Goal: Communication & Community: Share content

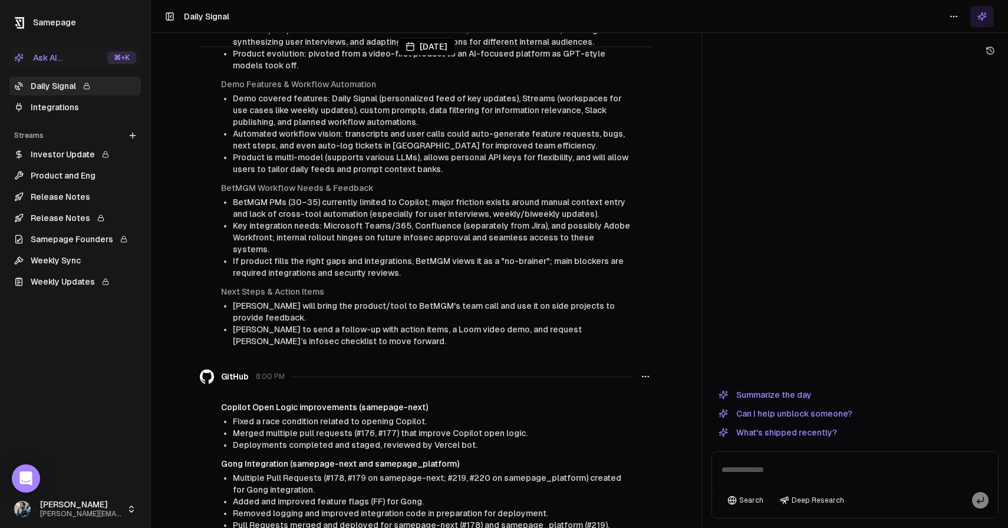
scroll to position [2106, 0]
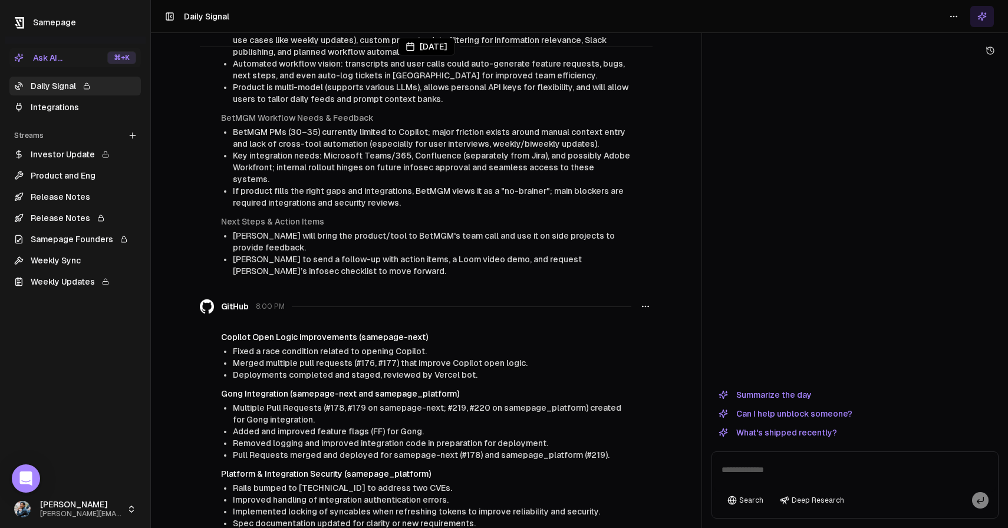
click at [82, 111] on link "Integrations" at bounding box center [74, 107] width 131 height 19
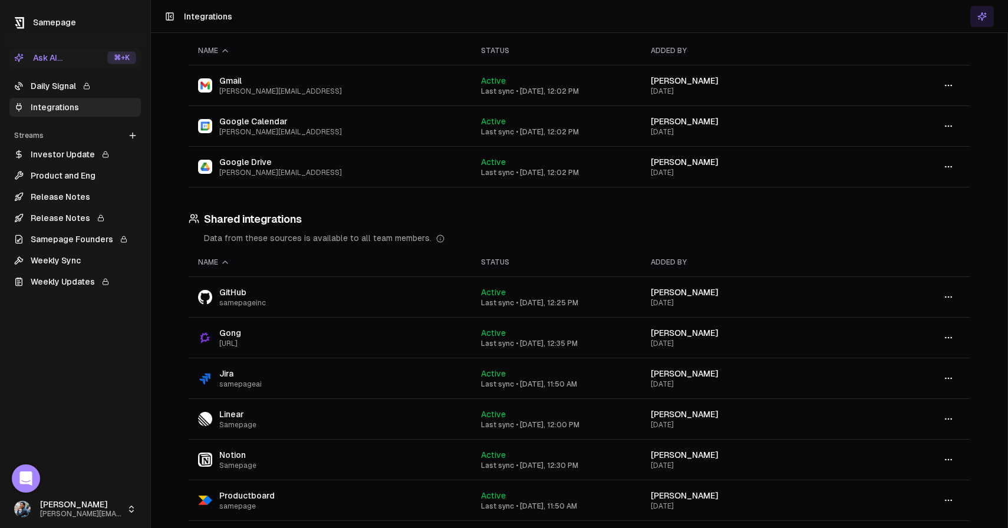
scroll to position [64, 0]
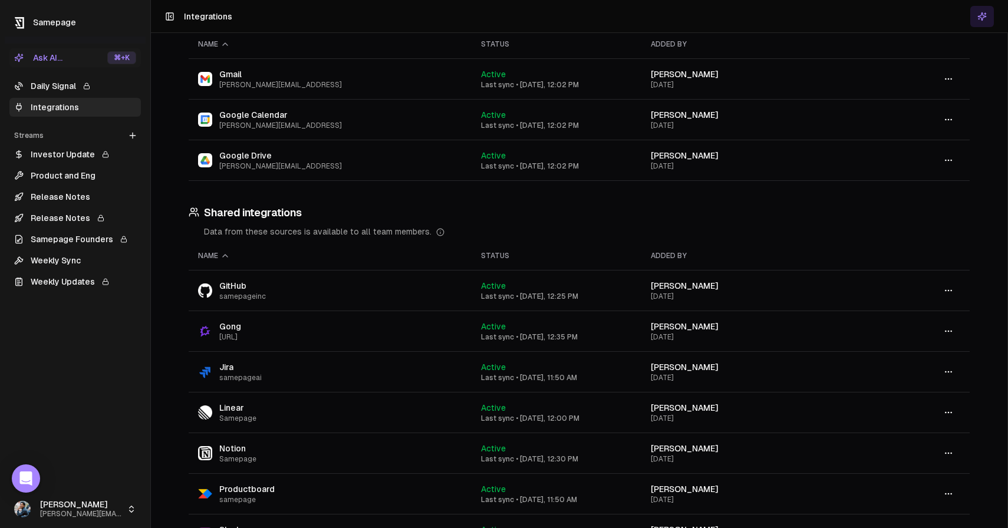
click at [61, 91] on link "Daily Signal" at bounding box center [74, 86] width 131 height 19
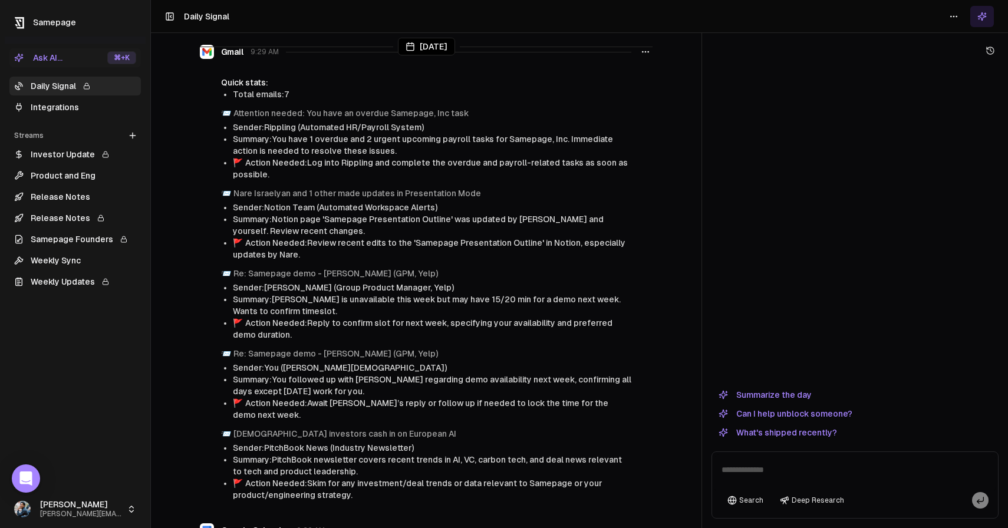
scroll to position [5810, 0]
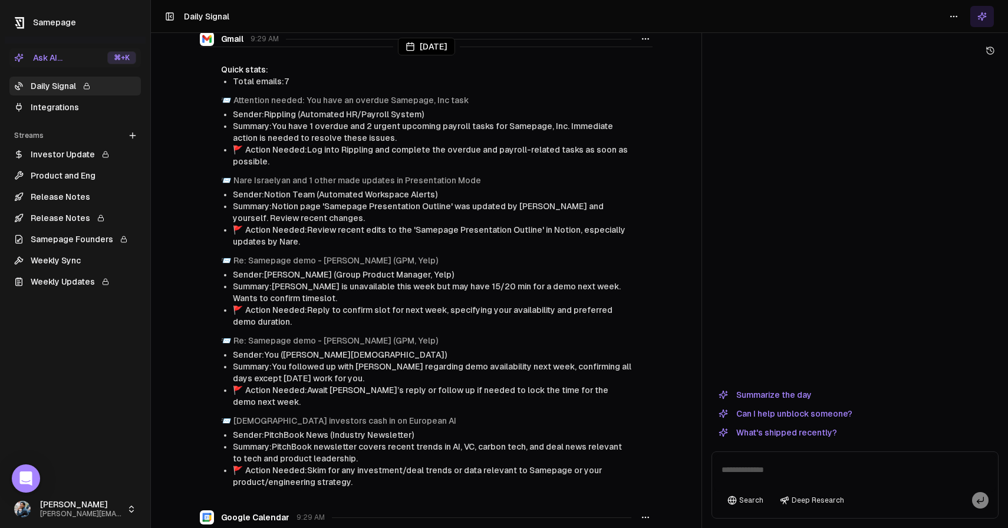
click at [759, 474] on textarea at bounding box center [854, 474] width 281 height 38
type textarea "*"
type textarea "**********"
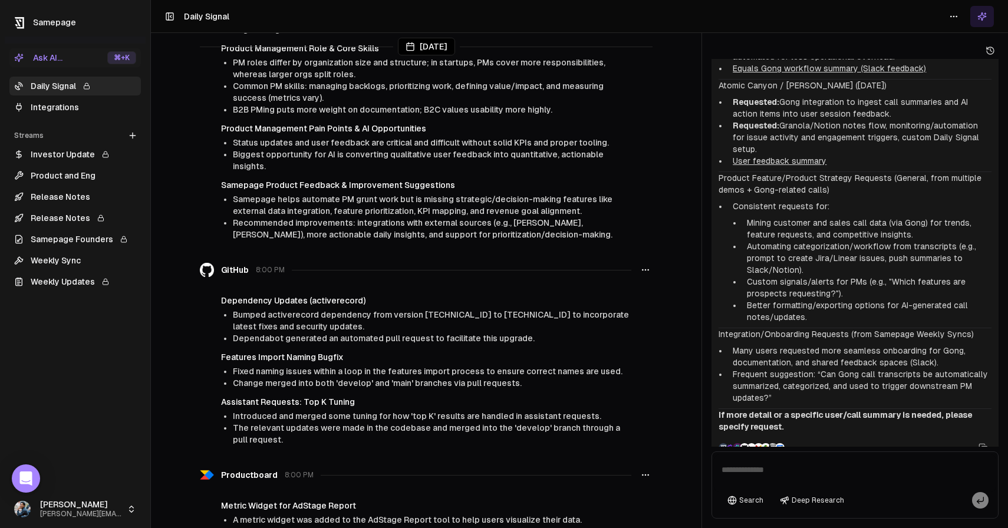
scroll to position [5076, 0]
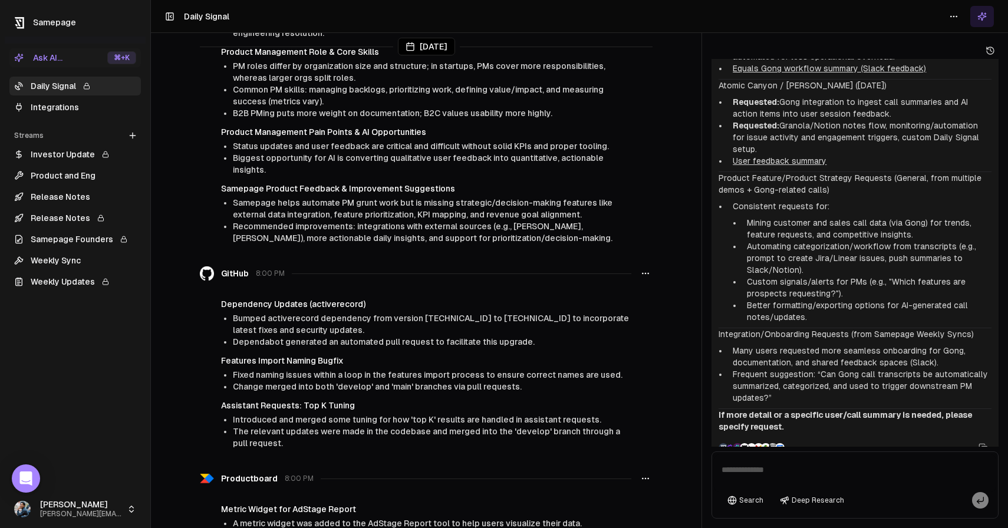
click at [769, 473] on textarea at bounding box center [854, 474] width 281 height 38
type textarea "*"
type textarea "**********"
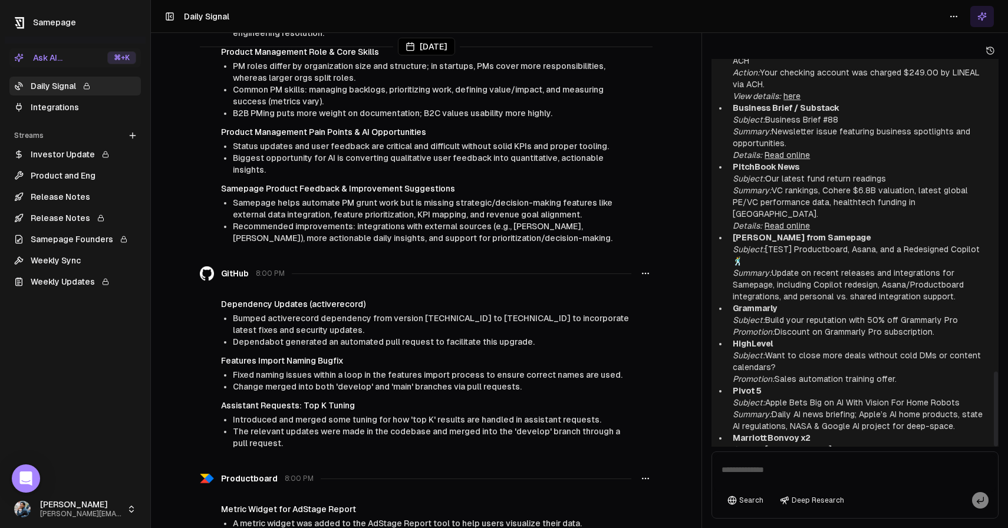
scroll to position [1622, 0]
